Goal: Task Accomplishment & Management: Use online tool/utility

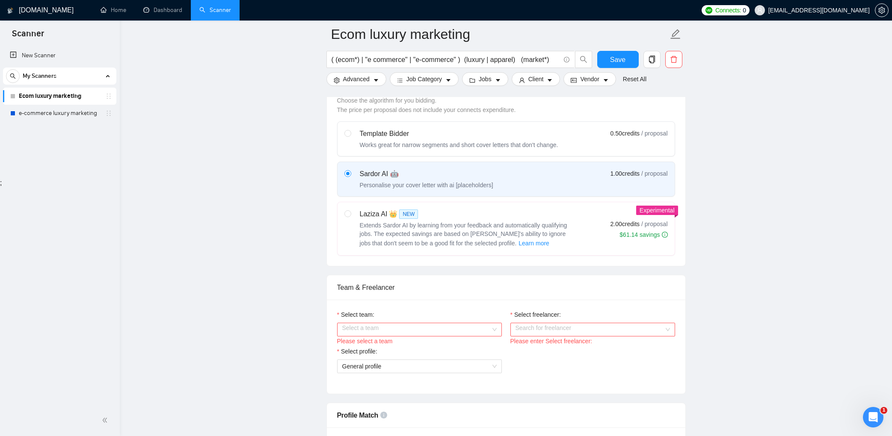
scroll to position [245, 0]
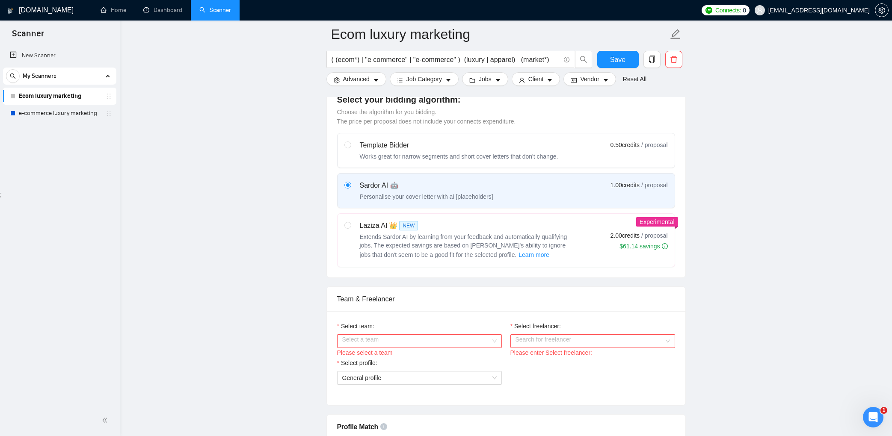
click at [403, 335] on input "Select team:" at bounding box center [416, 341] width 148 height 13
drag, startPoint x: 402, startPoint y: 353, endPoint x: 416, endPoint y: 353, distance: 14.1
click at [402, 353] on div "The TAC Agency" at bounding box center [419, 351] width 154 height 9
click at [535, 335] on input "Select freelancer:" at bounding box center [589, 341] width 148 height 13
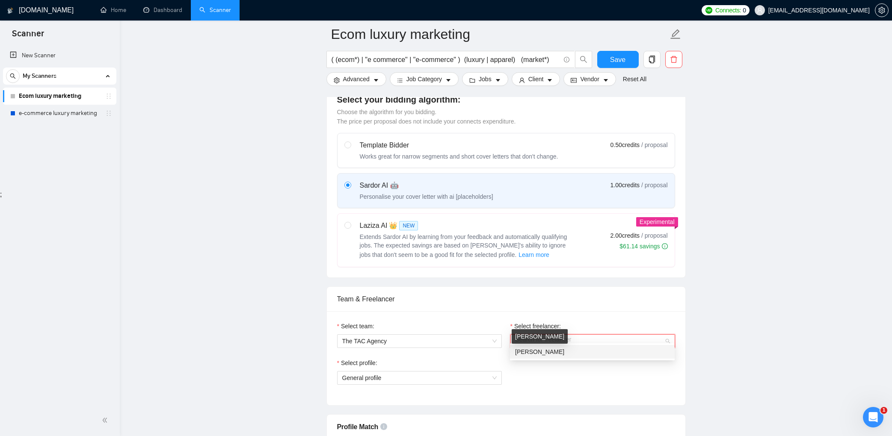
click at [534, 352] on span "[PERSON_NAME]" at bounding box center [539, 352] width 49 height 7
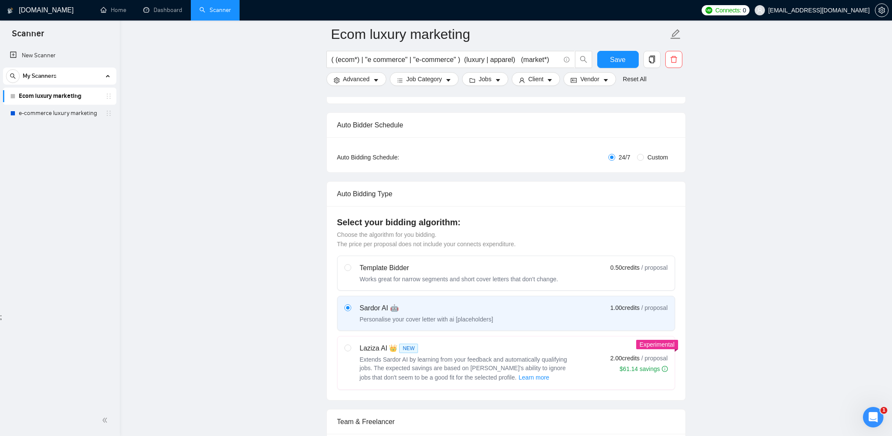
scroll to position [0, 0]
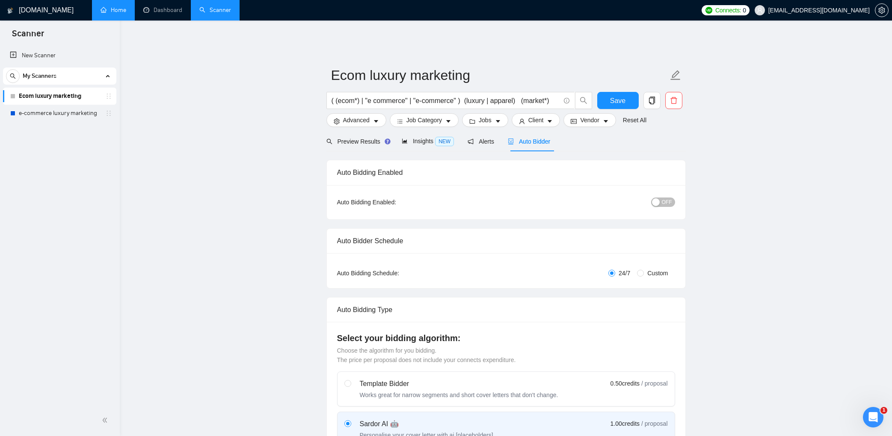
click at [120, 9] on link "Home" at bounding box center [114, 9] width 26 height 7
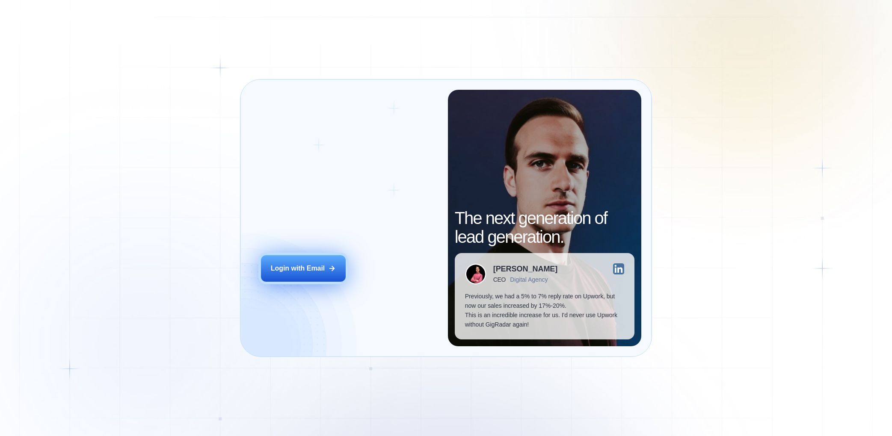
click at [313, 257] on button "Login with Email" at bounding box center [303, 268] width 85 height 27
